Goal: Task Accomplishment & Management: Manage account settings

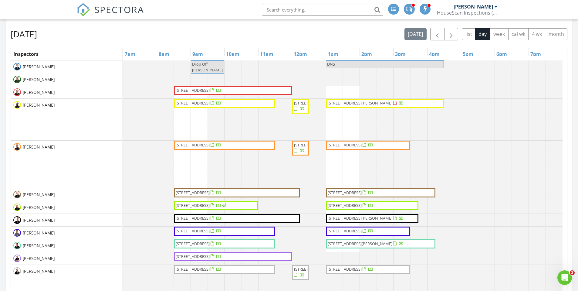
scroll to position [301, 0]
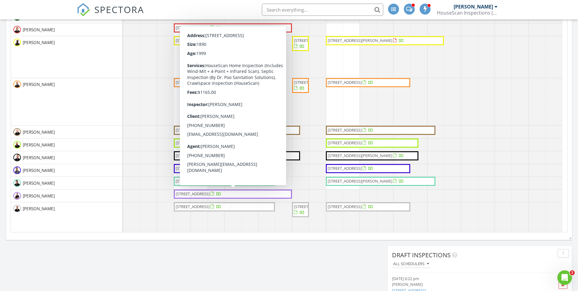
click at [209, 194] on span "5240 County Road 208 , St. Augustine 32092" at bounding box center [193, 193] width 34 height 5
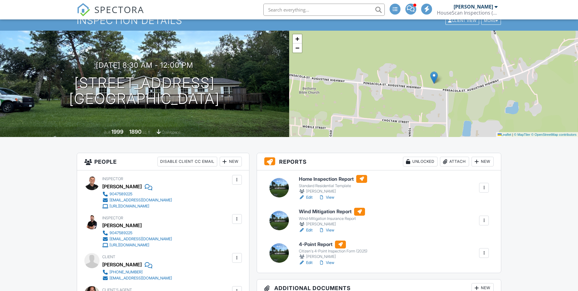
scroll to position [71, 0]
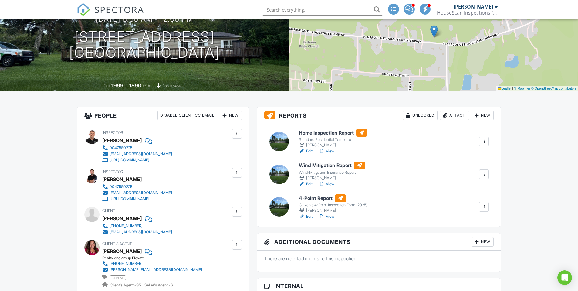
click at [308, 217] on link "Edit" at bounding box center [306, 216] width 14 height 6
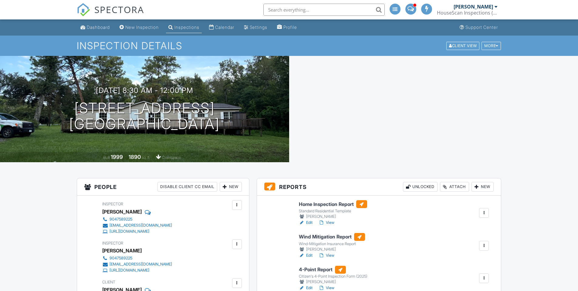
scroll to position [71, 0]
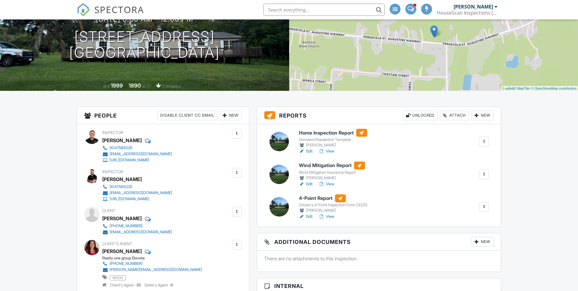
click at [331, 217] on link "View" at bounding box center [327, 216] width 16 height 6
click at [333, 216] on link "View" at bounding box center [327, 216] width 16 height 6
click at [331, 216] on link "View" at bounding box center [327, 216] width 16 height 6
click at [332, 184] on link "View" at bounding box center [327, 184] width 16 height 6
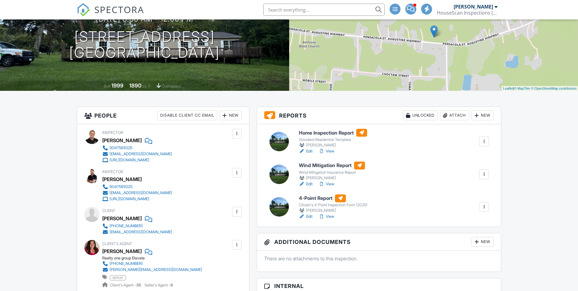
click at [333, 150] on link "View" at bounding box center [327, 151] width 16 height 6
